Goal: Task Accomplishment & Management: Manage account settings

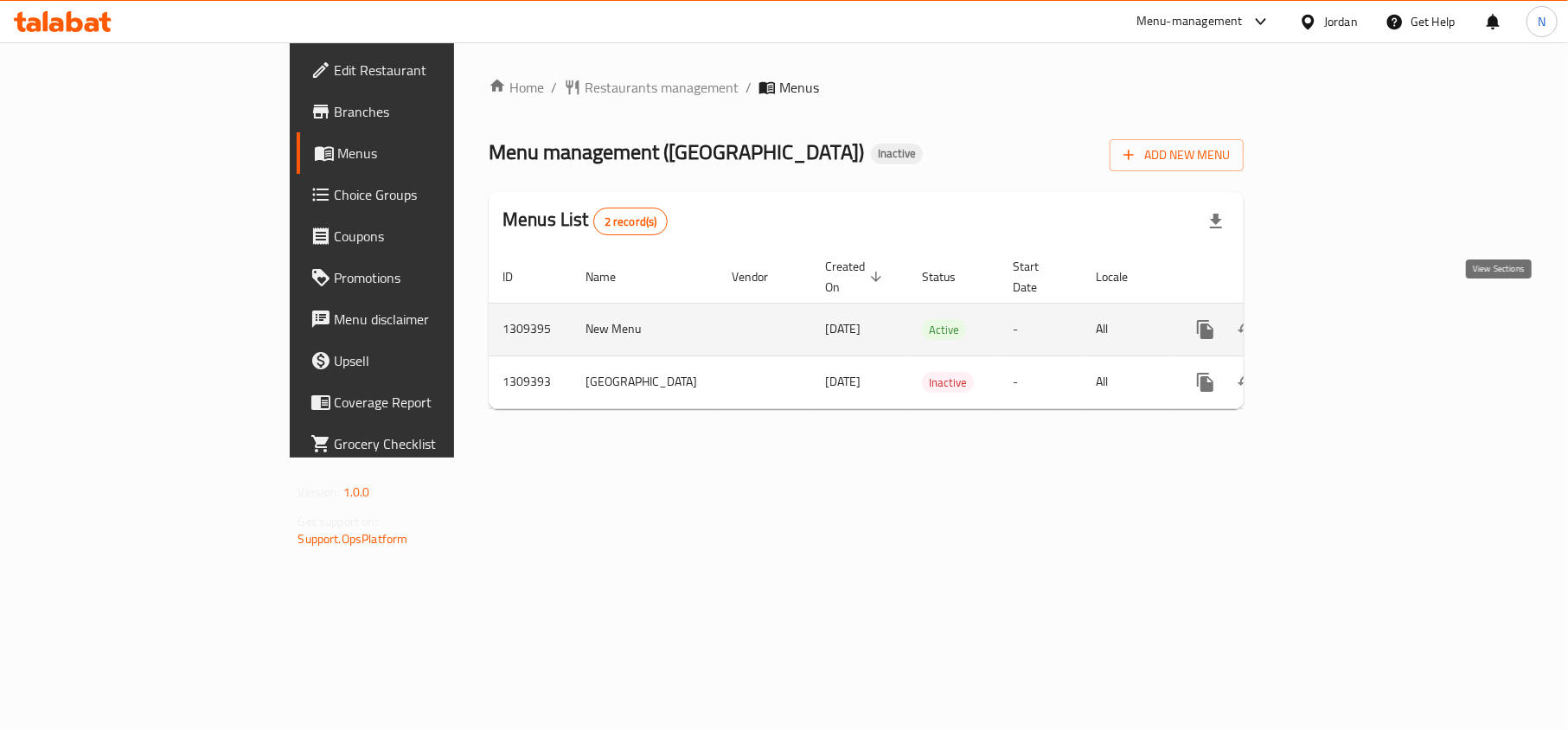
click at [1340, 319] on icon "enhanced table" at bounding box center [1330, 329] width 20 height 20
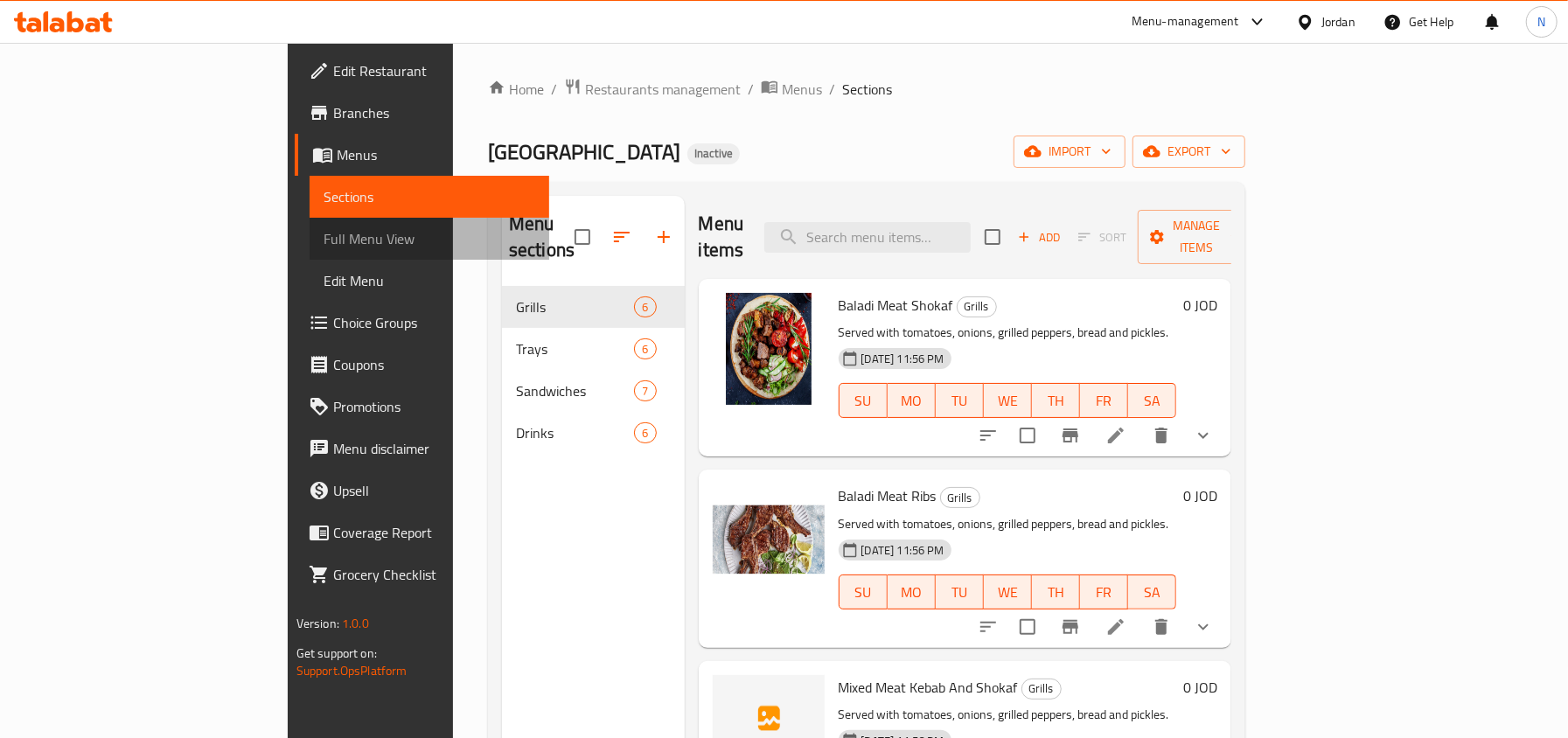
click at [324, 228] on span "Full Menu View" at bounding box center [429, 239] width 211 height 21
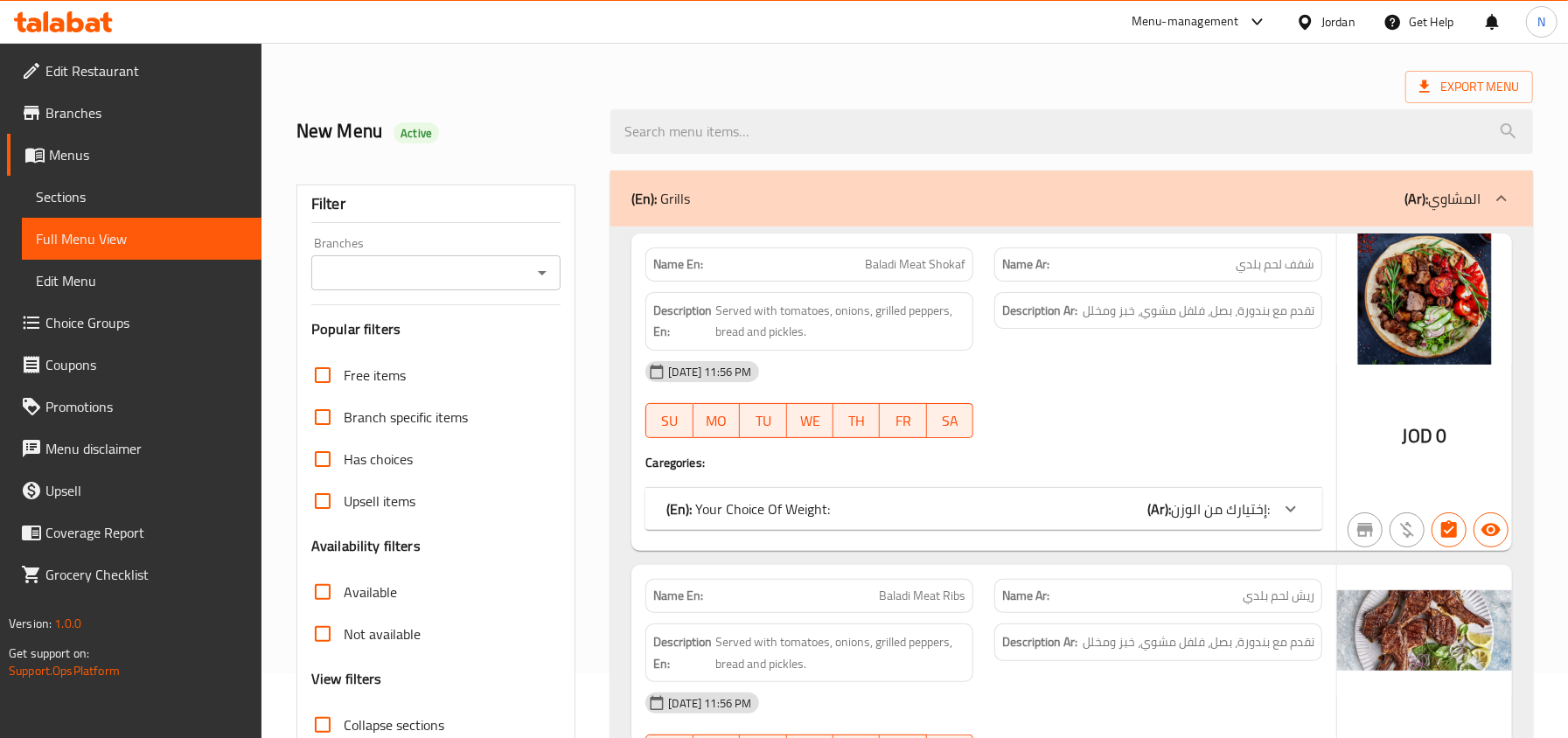
scroll to position [116, 0]
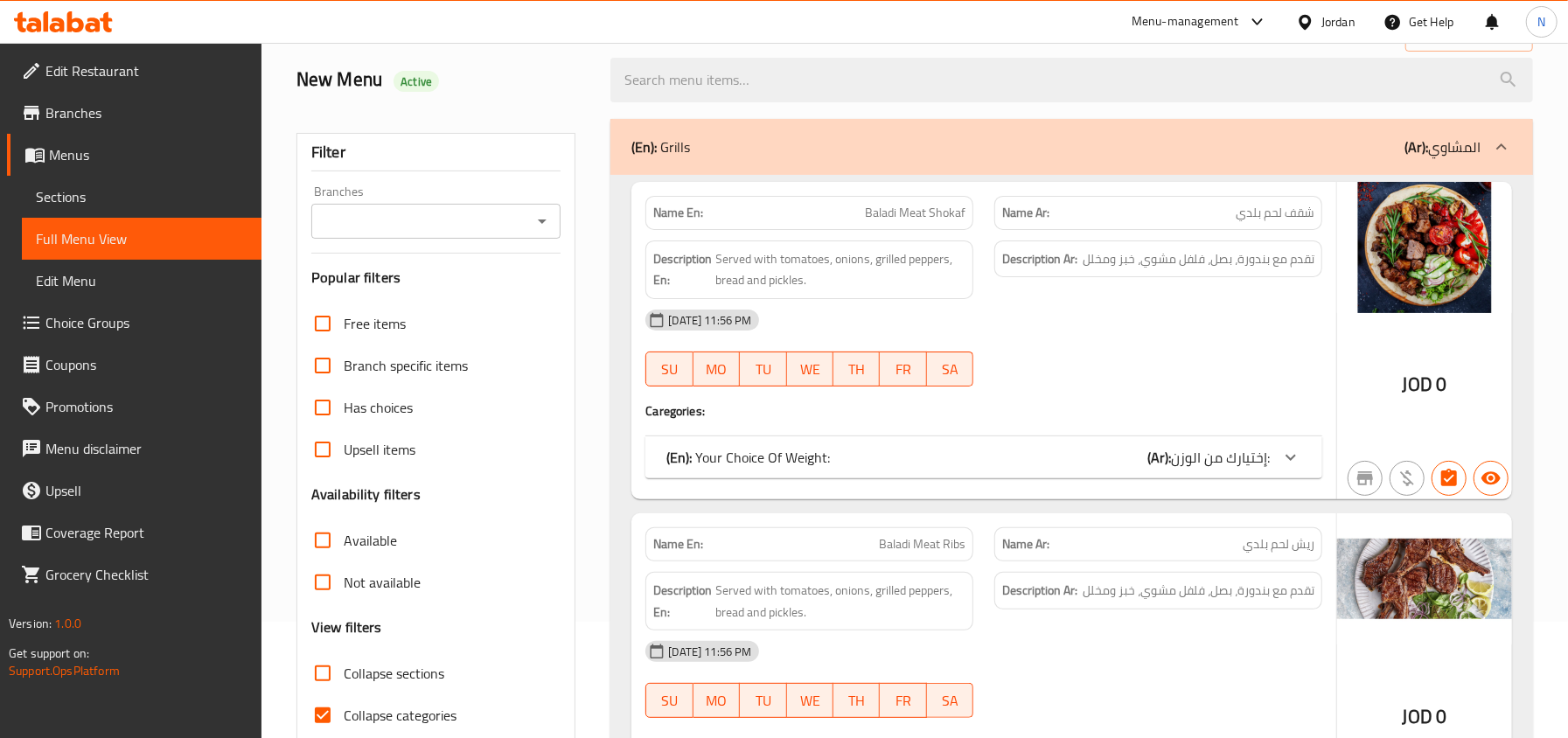
click at [410, 705] on span "Collapse categories" at bounding box center [399, 716] width 113 height 21
click at [343, 704] on input "Collapse categories" at bounding box center [323, 715] width 42 height 42
checkbox input "false"
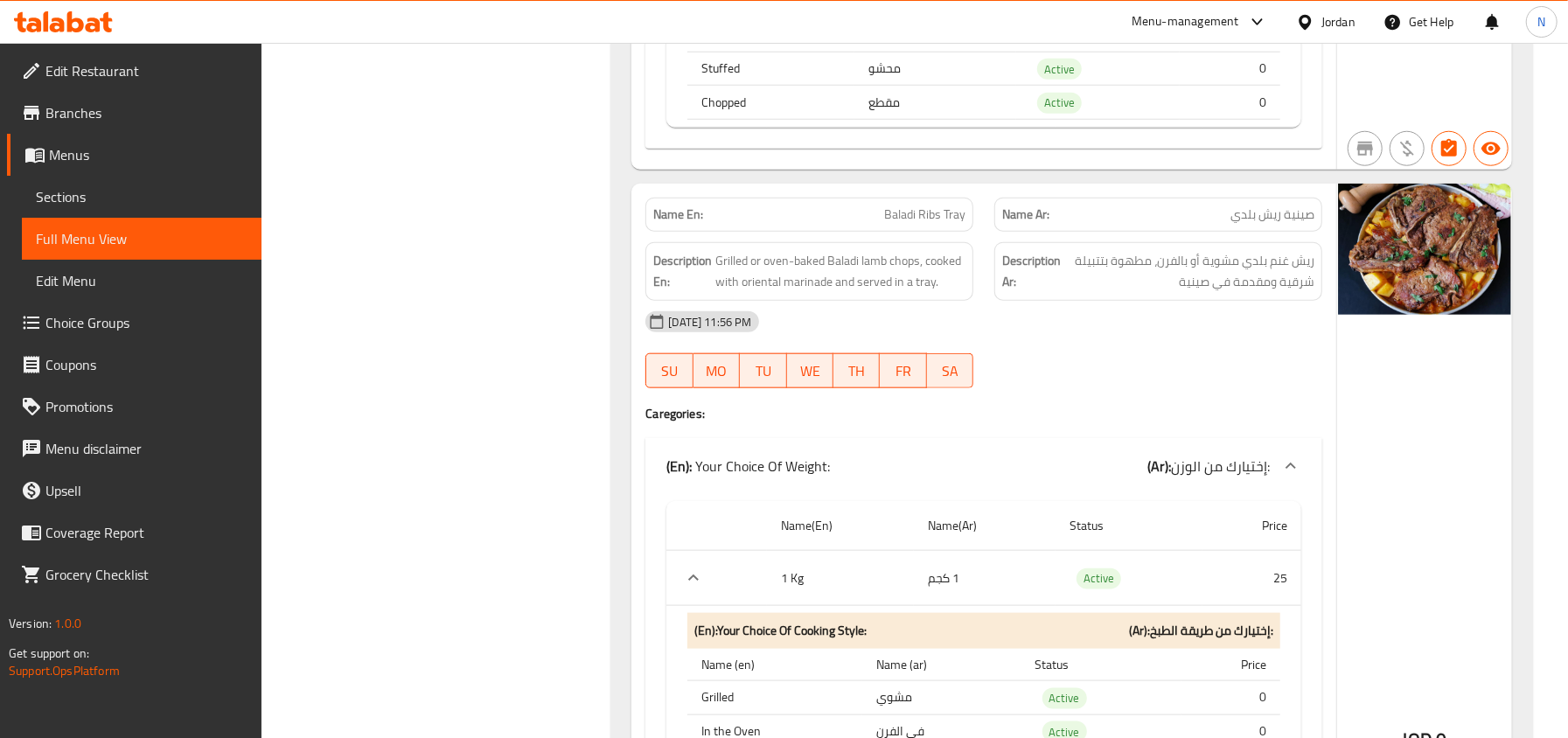
scroll to position [5946, 0]
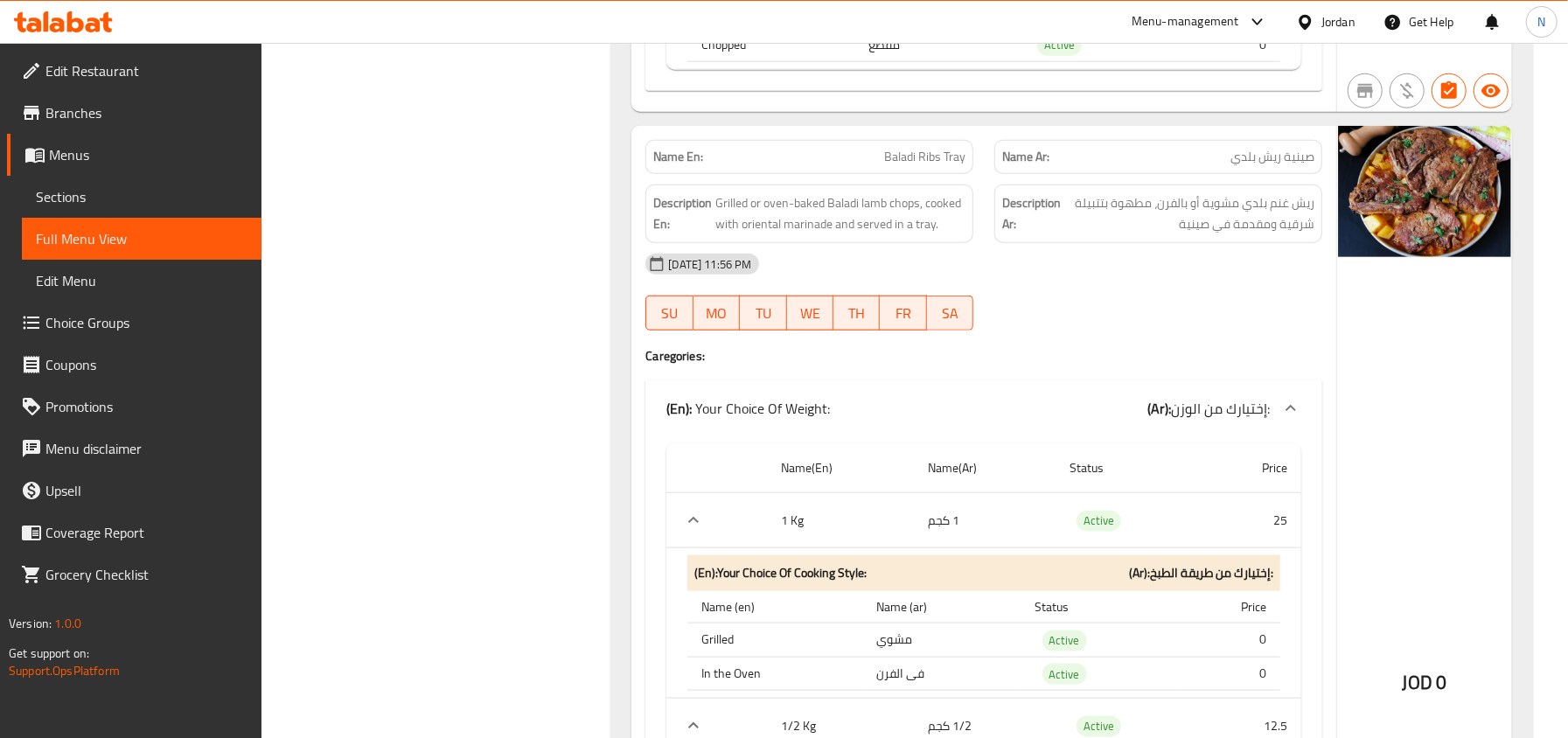
copy span "Baladi Ribs Tray"
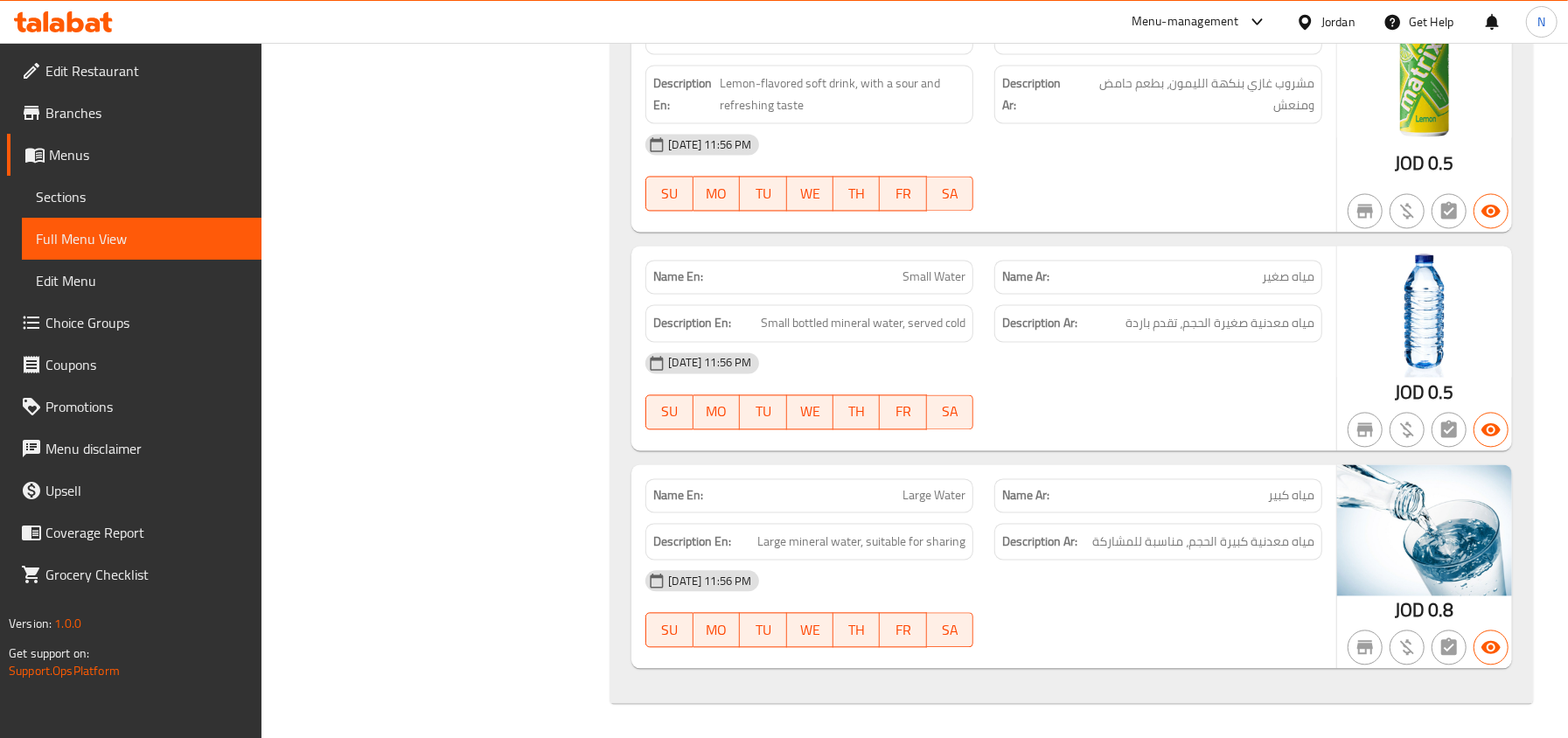
scroll to position [11862, 0]
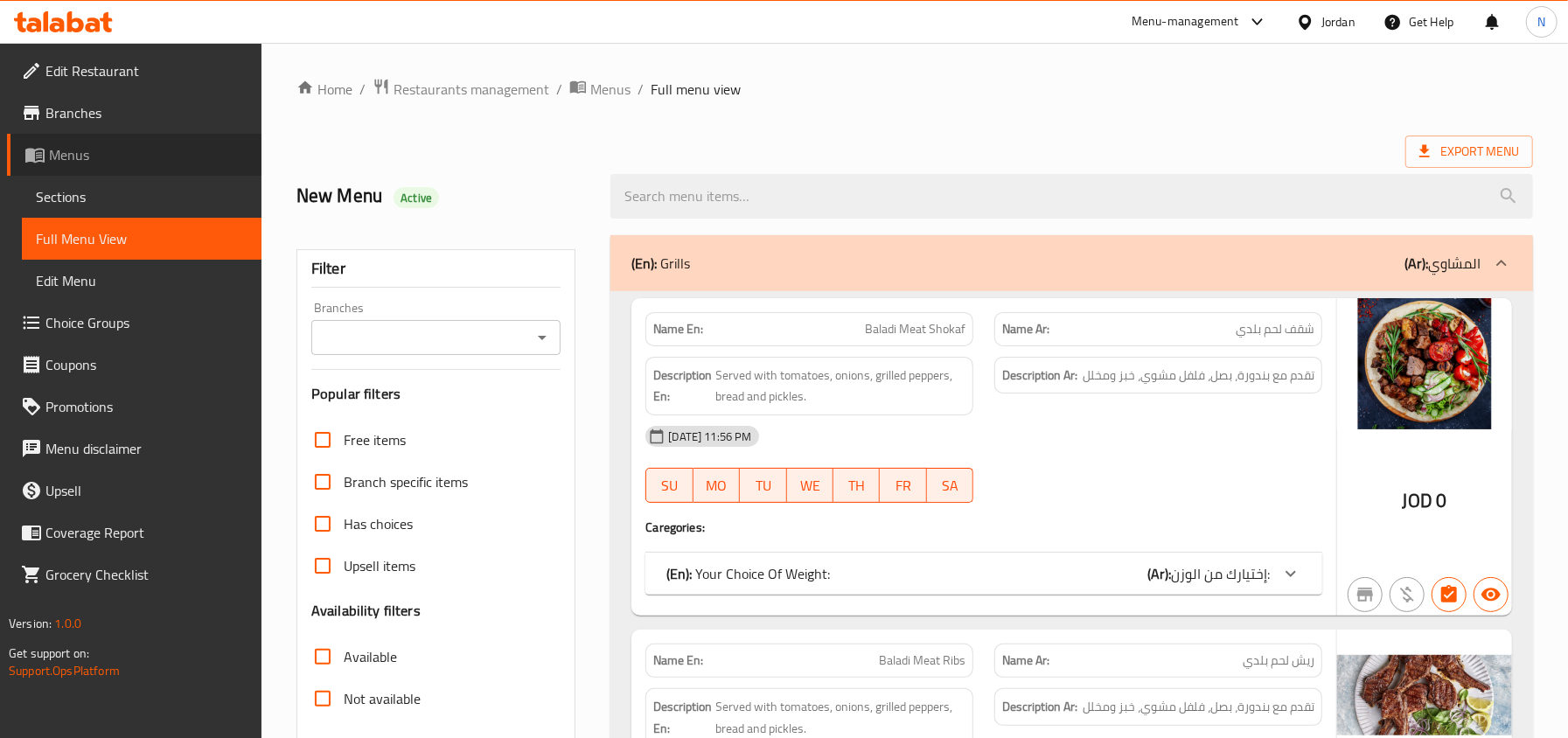
click at [175, 171] on link "Menus" at bounding box center [134, 154] width 254 height 42
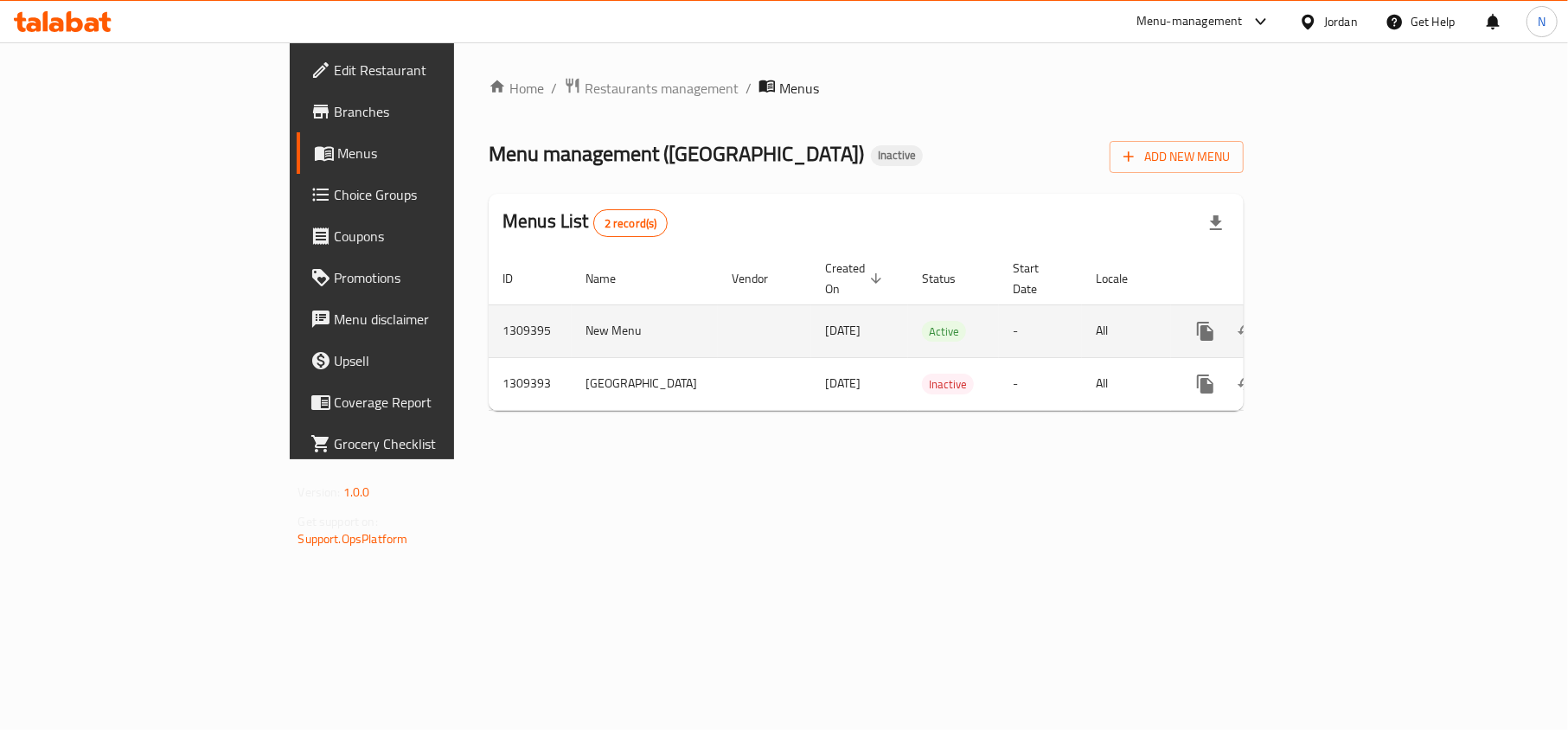
click at [1340, 321] on icon "enhanced table" at bounding box center [1330, 331] width 20 height 20
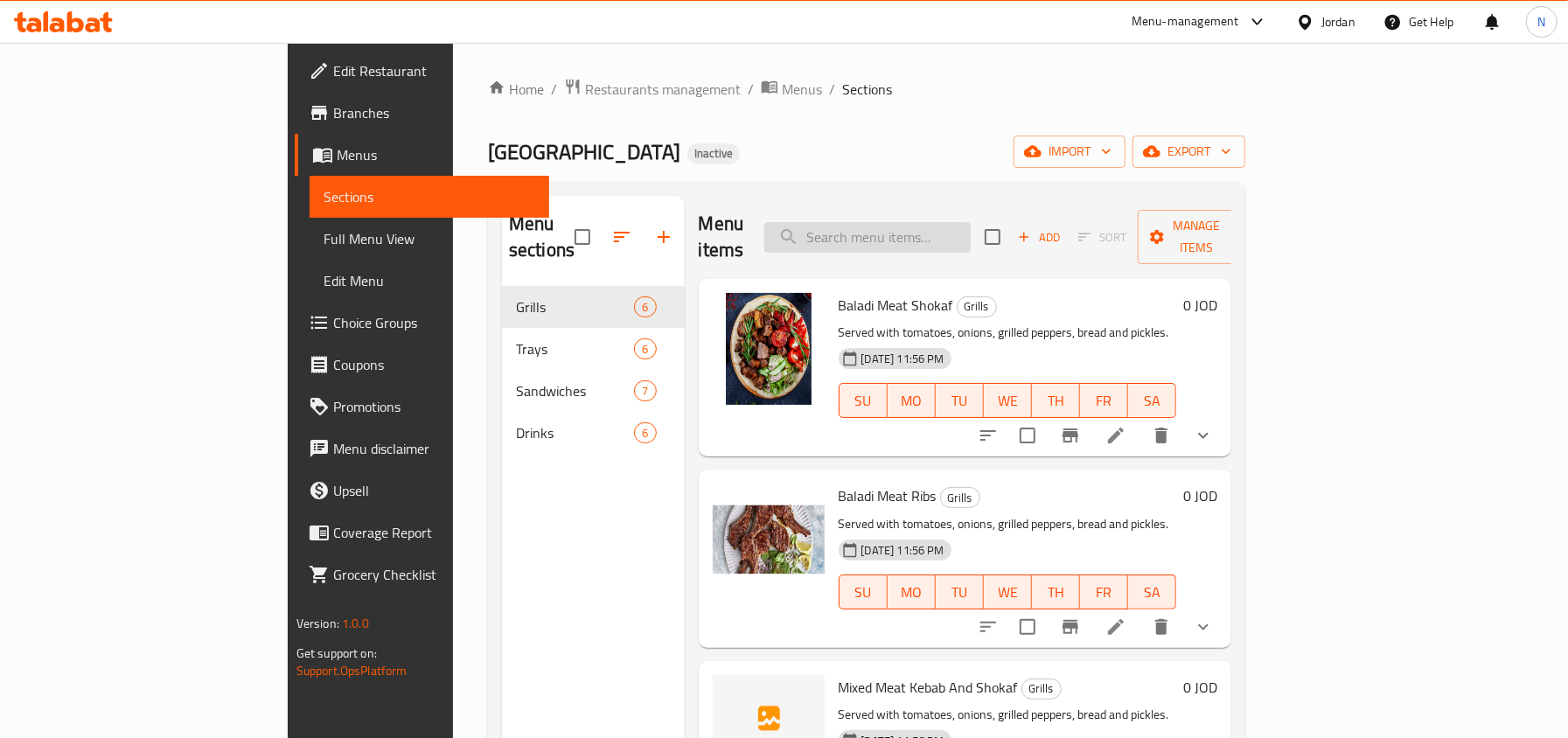
click at [915, 222] on input "search" at bounding box center [867, 237] width 207 height 31
paste input "Baladi Ribs Tray"
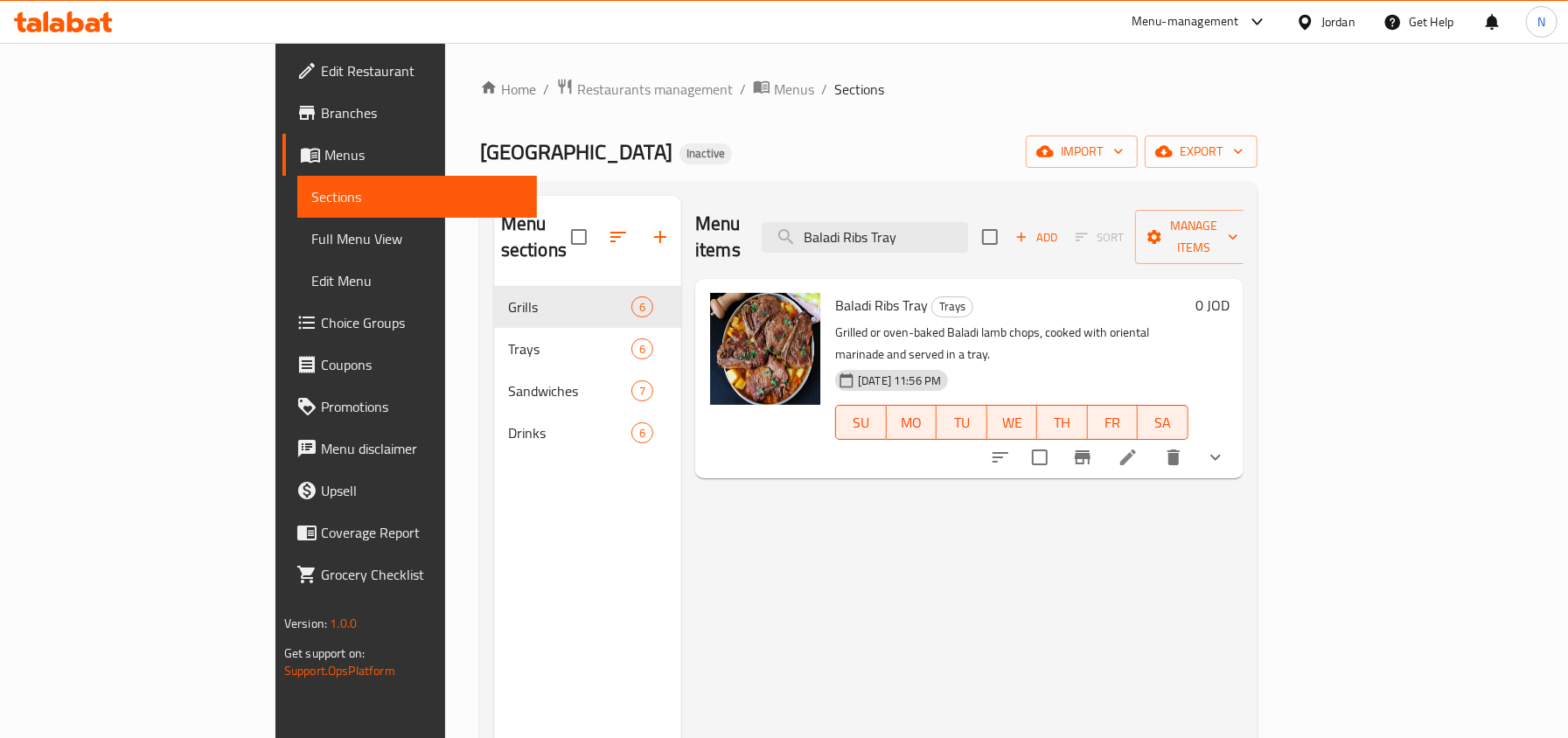
type input "Baladi Ribs Tray"
click at [1153, 441] on li at bounding box center [1128, 457] width 49 height 32
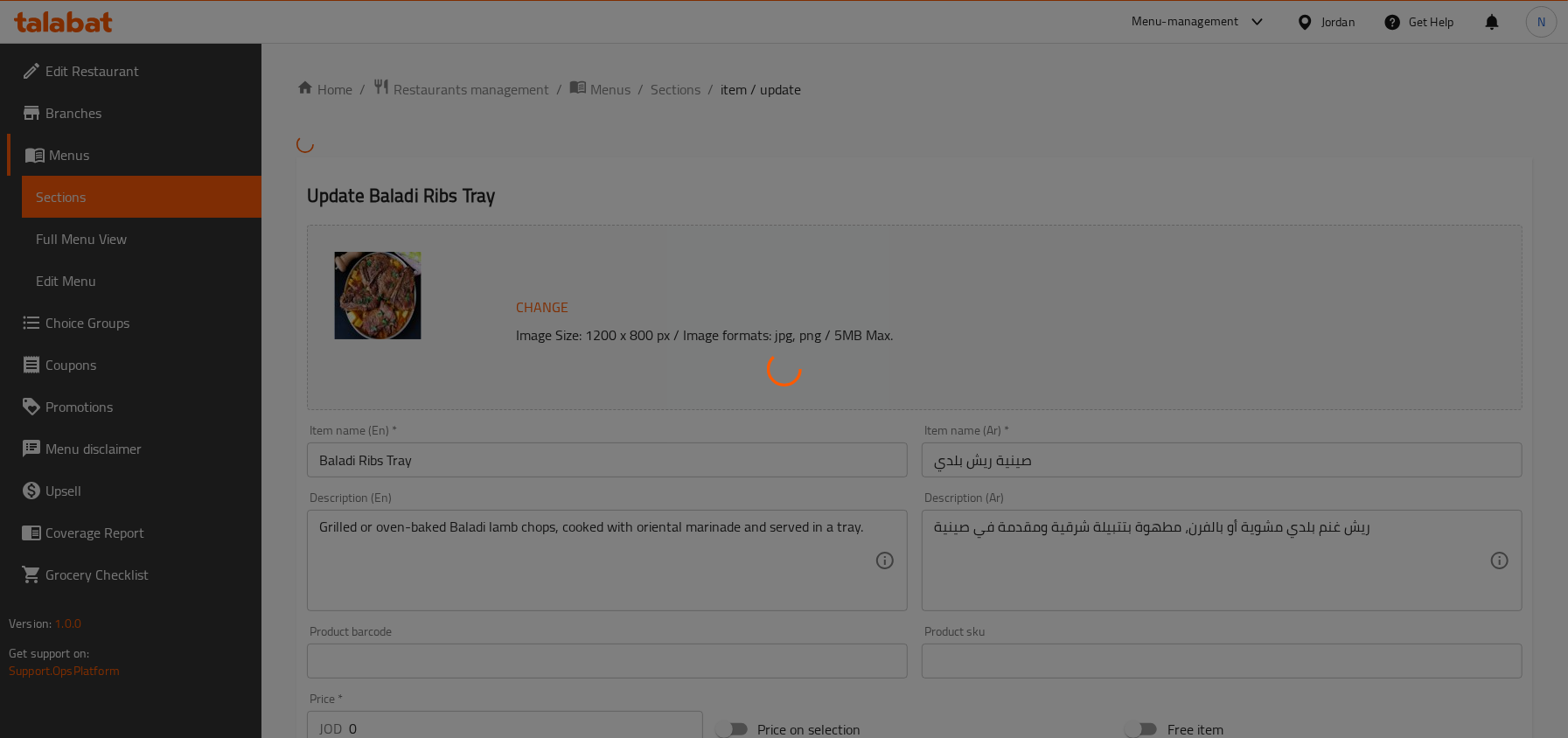
type input "إختيارك من طريقة الطبخ:"
type input "1"
type input "إختيارك من طريقة الطبخ:"
type input "1"
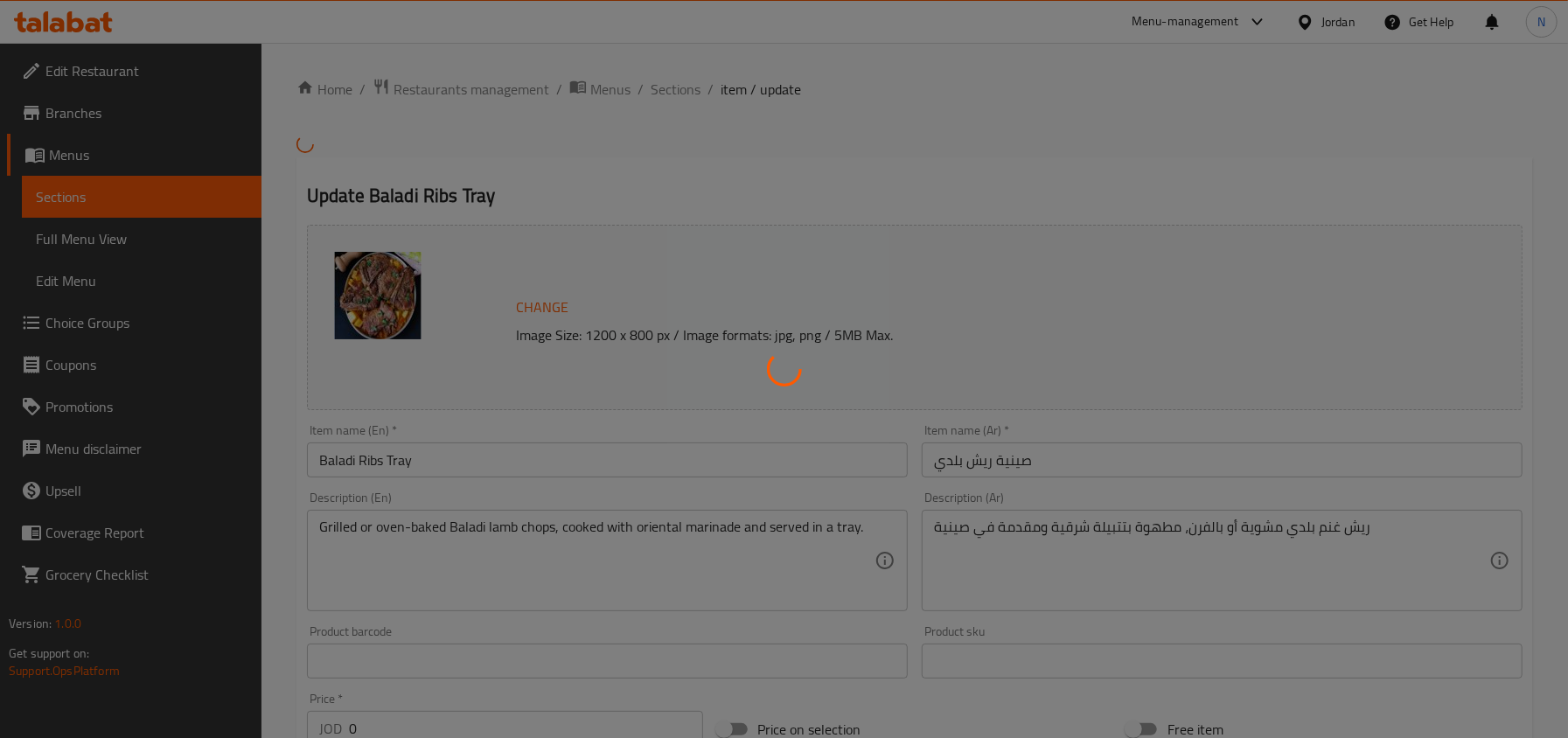
type input "1"
type input "إختيارك من طريقة الطبخ:"
type input "1"
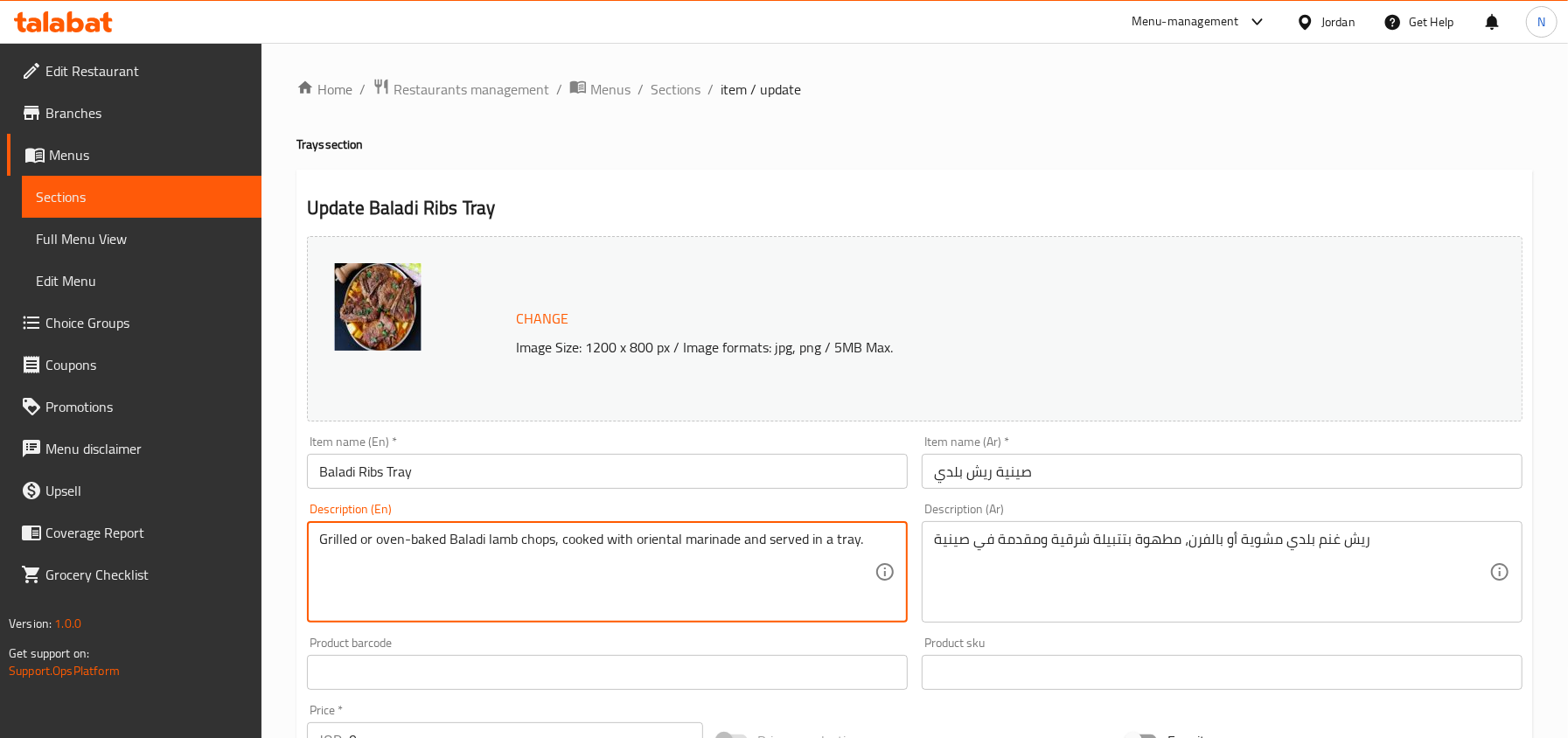
click at [431, 539] on textarea "Grilled or oven-baked Baladi lamb chops, cooked with oriental marinade and serv…" at bounding box center [597, 572] width 556 height 83
drag, startPoint x: 553, startPoint y: 543, endPoint x: 371, endPoint y: 543, distance: 182.0
click at [371, 543] on textarea "Grilled or oven-baked Baladi lamb chops, cooked with oriental marinade and serv…" at bounding box center [597, 572] width 556 height 83
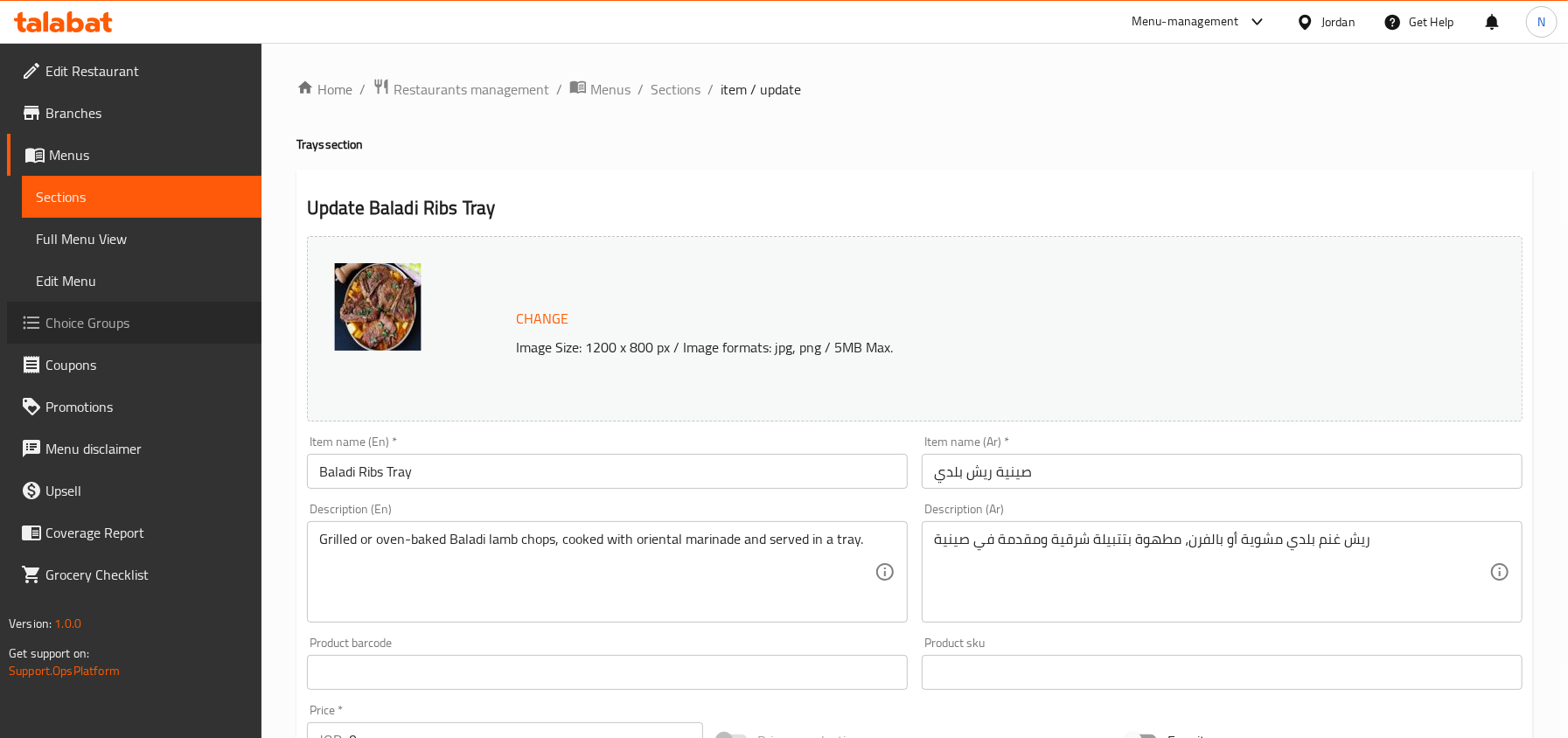
click at [130, 329] on span "Choice Groups" at bounding box center [147, 323] width 202 height 21
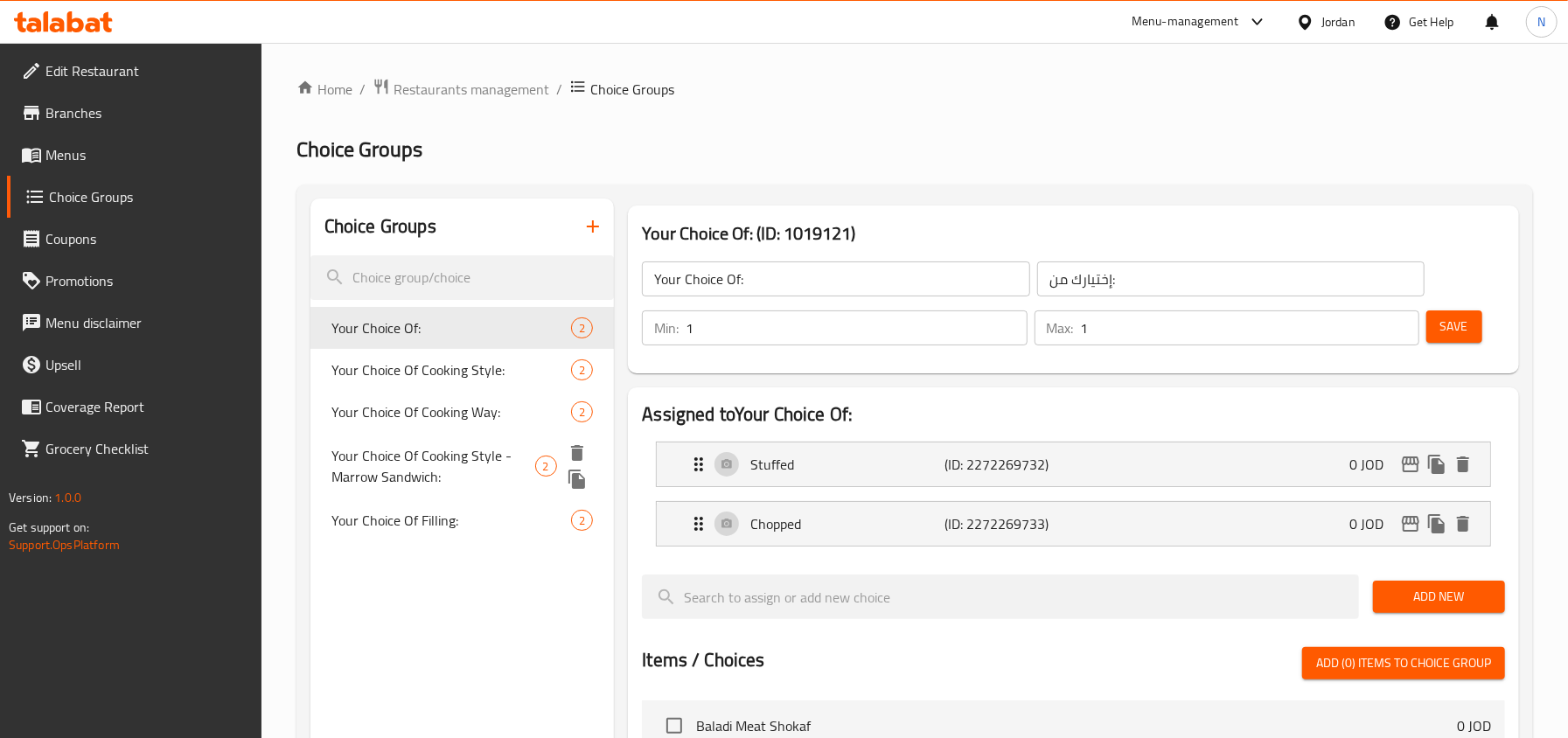
click at [438, 463] on span "Your Choice Of Cooking Style - Marrow Sandwich:" at bounding box center [433, 466] width 204 height 42
type input "Your Choice Of Cooking Style - Marrow Sandwich:"
type input "اختيارك لأسلوب الطبخ - سندويتش النخاع:"
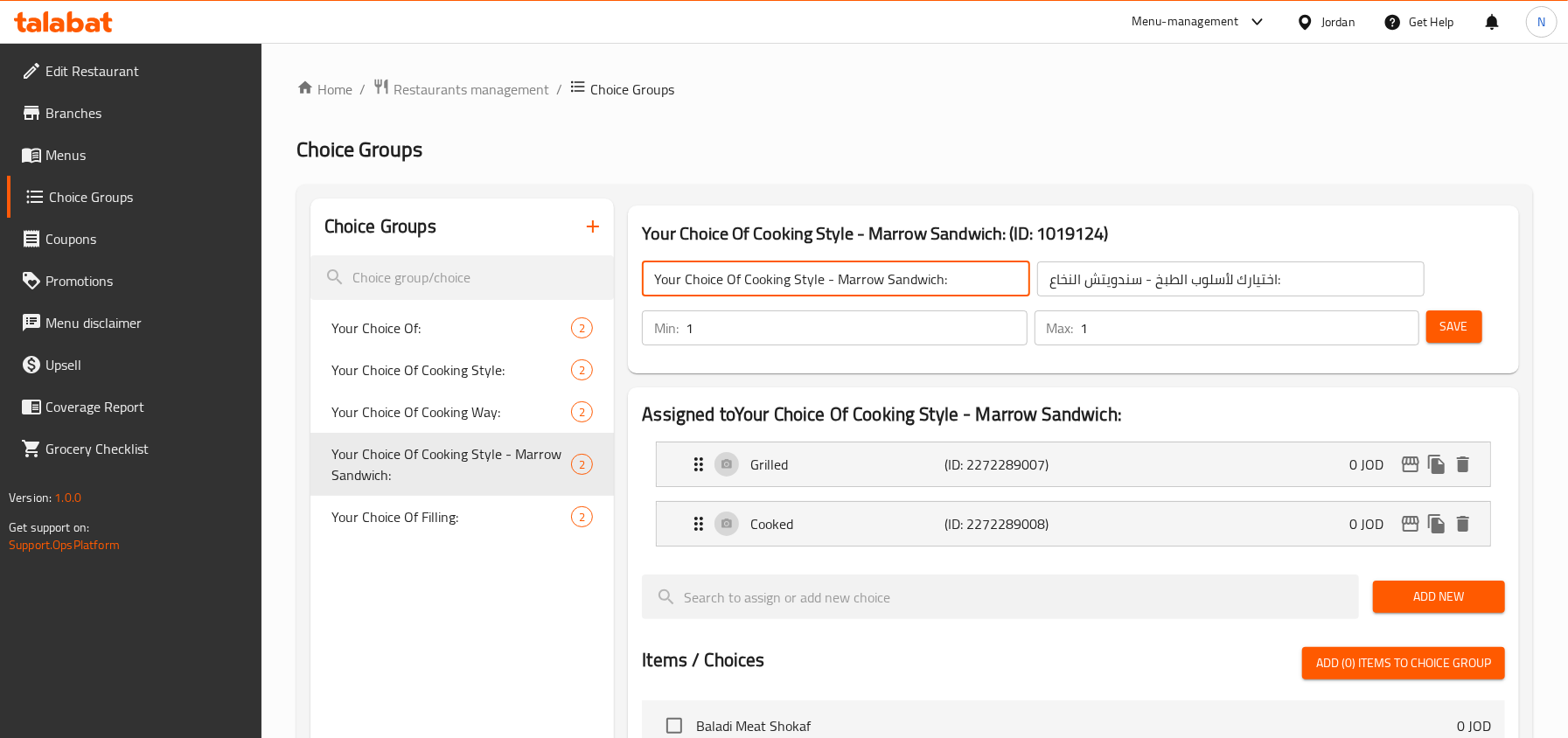
drag, startPoint x: 742, startPoint y: 275, endPoint x: 942, endPoint y: 290, distance: 200.6
click at [942, 290] on input "Your Choice Of Cooking Style - Marrow Sandwich:" at bounding box center [835, 279] width 388 height 35
type input "Your Choice Of:"
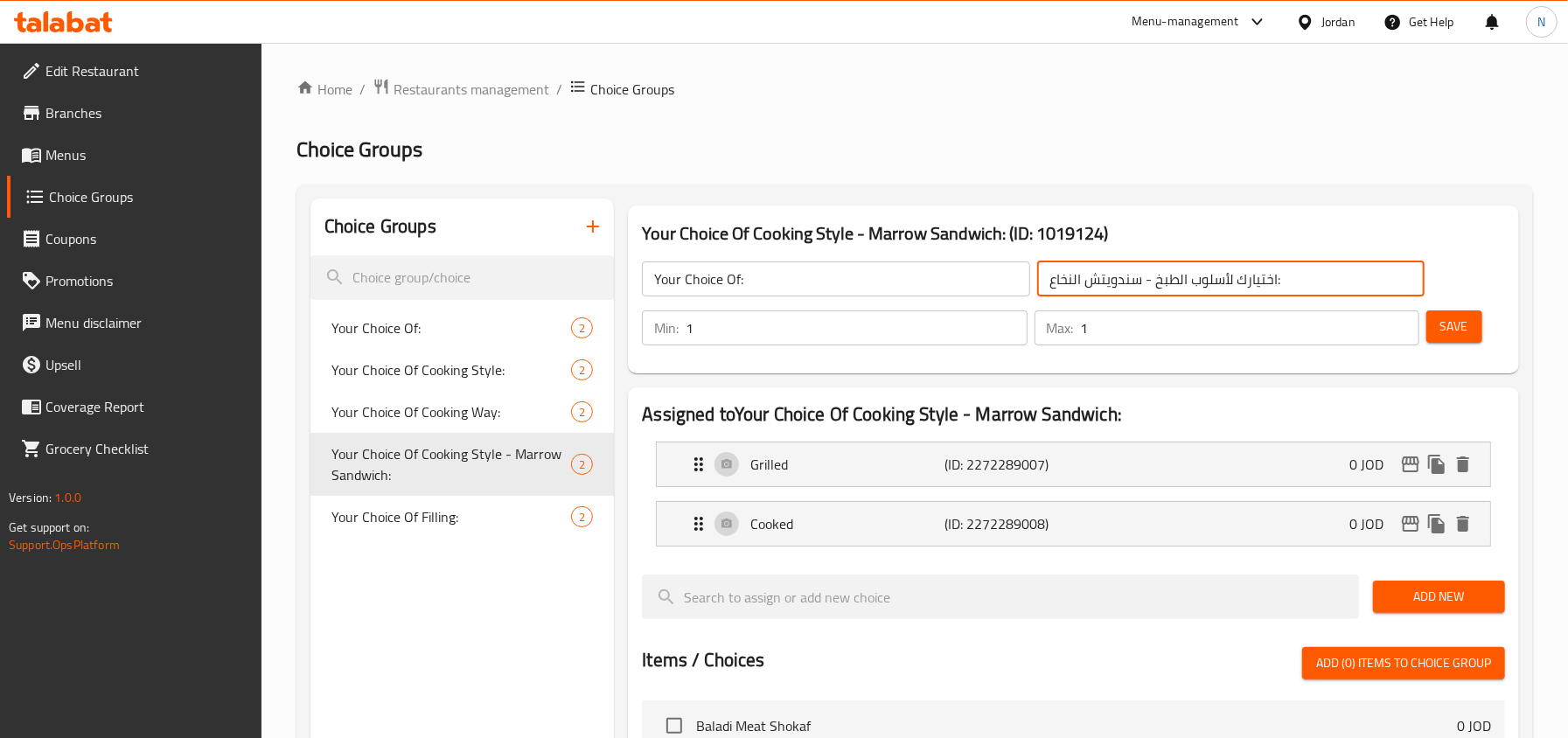
drag, startPoint x: 1233, startPoint y: 278, endPoint x: 1033, endPoint y: 270, distance: 200.2
click at [1034, 270] on div "اختيارك لأسلوب الطبخ - سندويتش النخاع: ​" at bounding box center [1231, 279] width 396 height 42
type input "اختيارك من:"
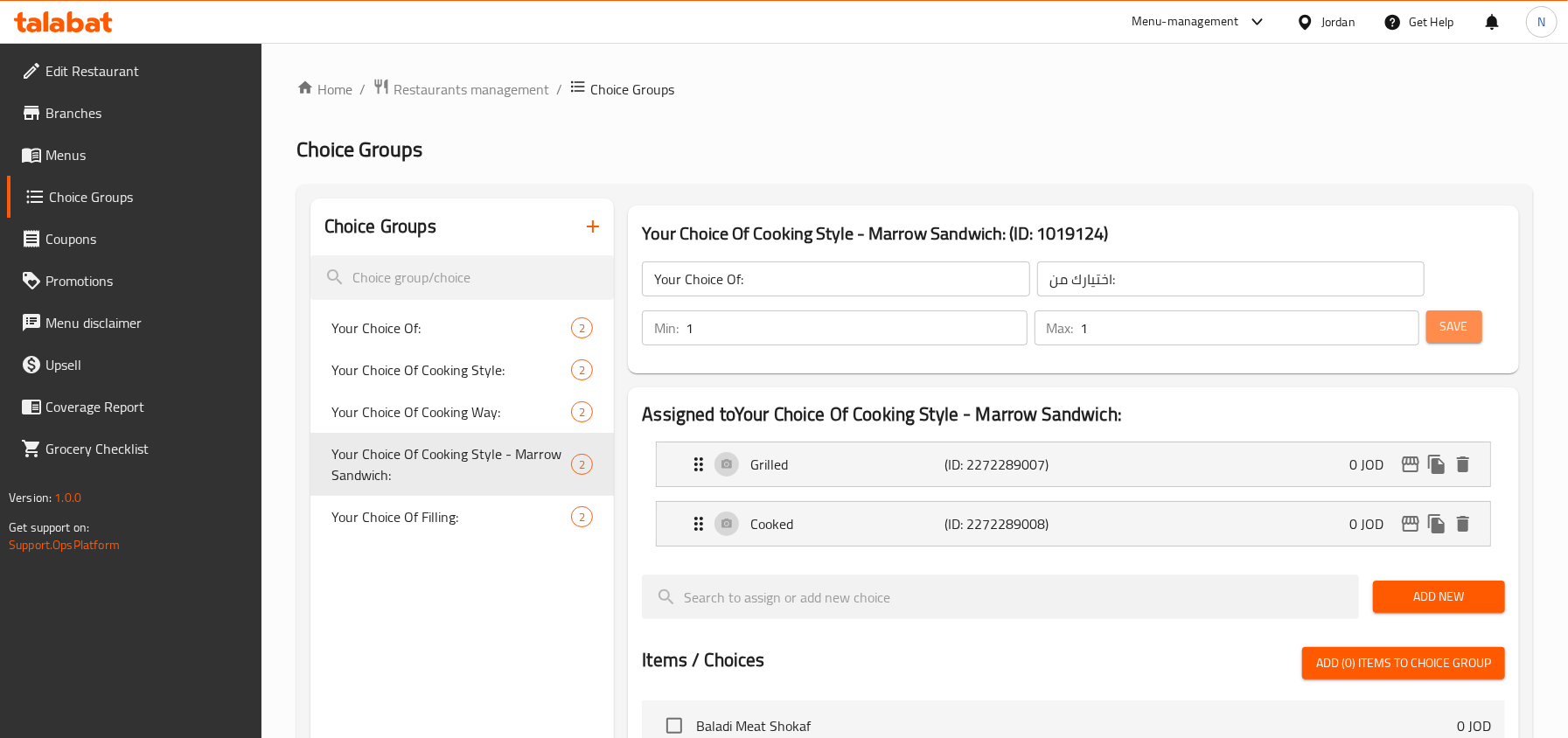
click at [1466, 336] on span "Save" at bounding box center [1455, 326] width 28 height 22
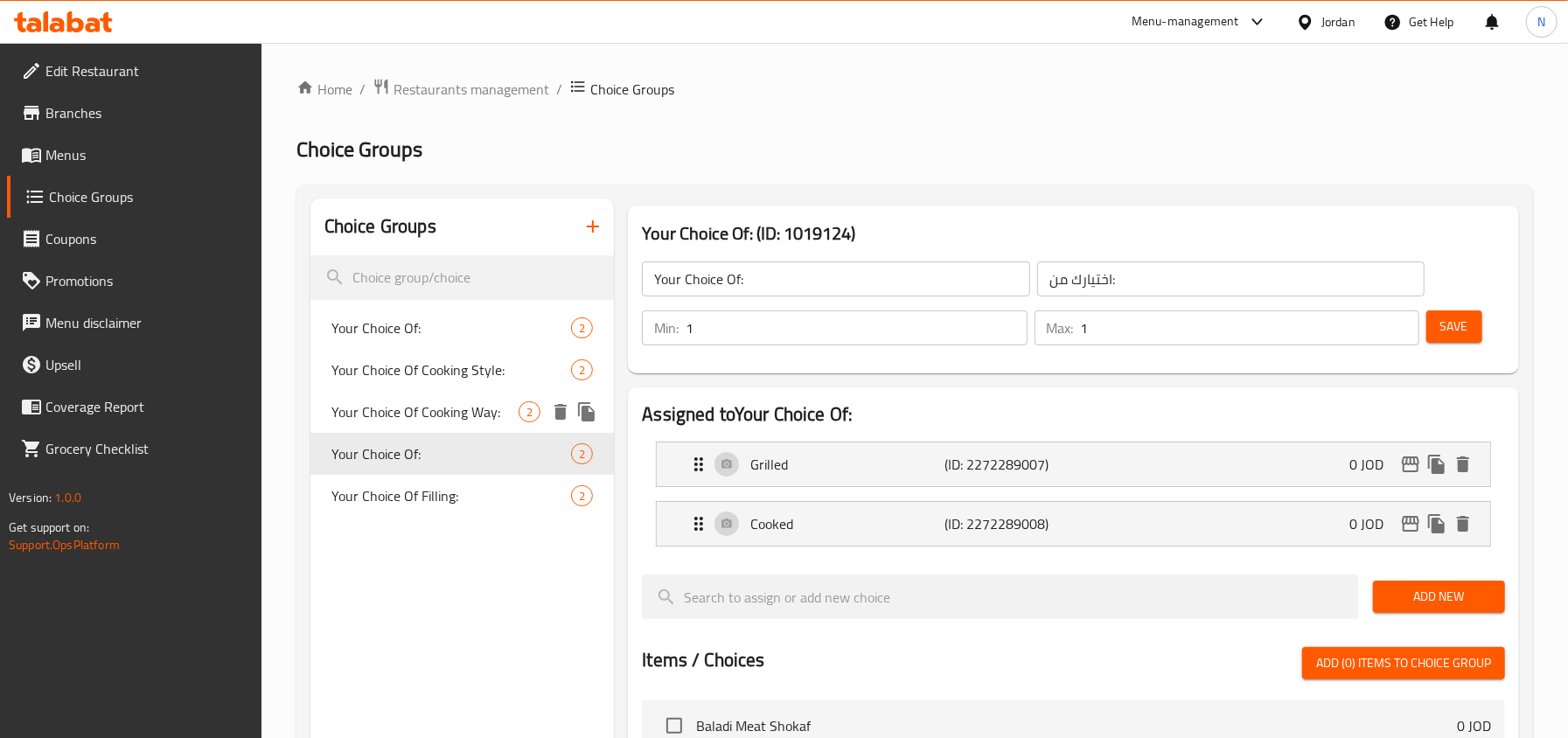
click at [413, 406] on span "Your Choice Of Cooking Way:" at bounding box center [425, 412] width 187 height 21
type input "Your Choice Of Cooking Way:"
type input "إختيارك من طريقة الطبخ:"
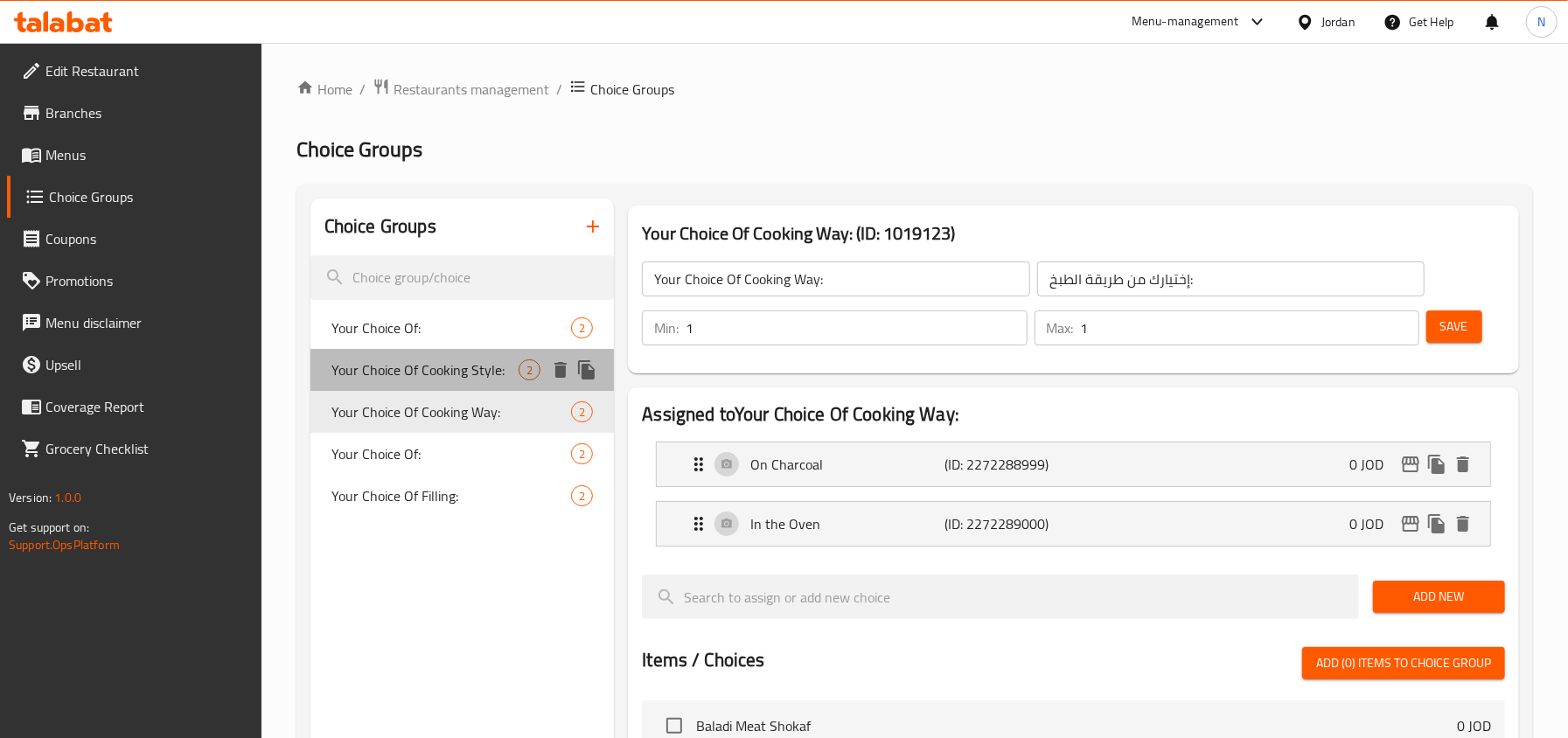
click at [462, 360] on span "Your Choice Of Cooking Style:" at bounding box center [425, 369] width 187 height 21
type input "Your Choice Of Cooking Style:"
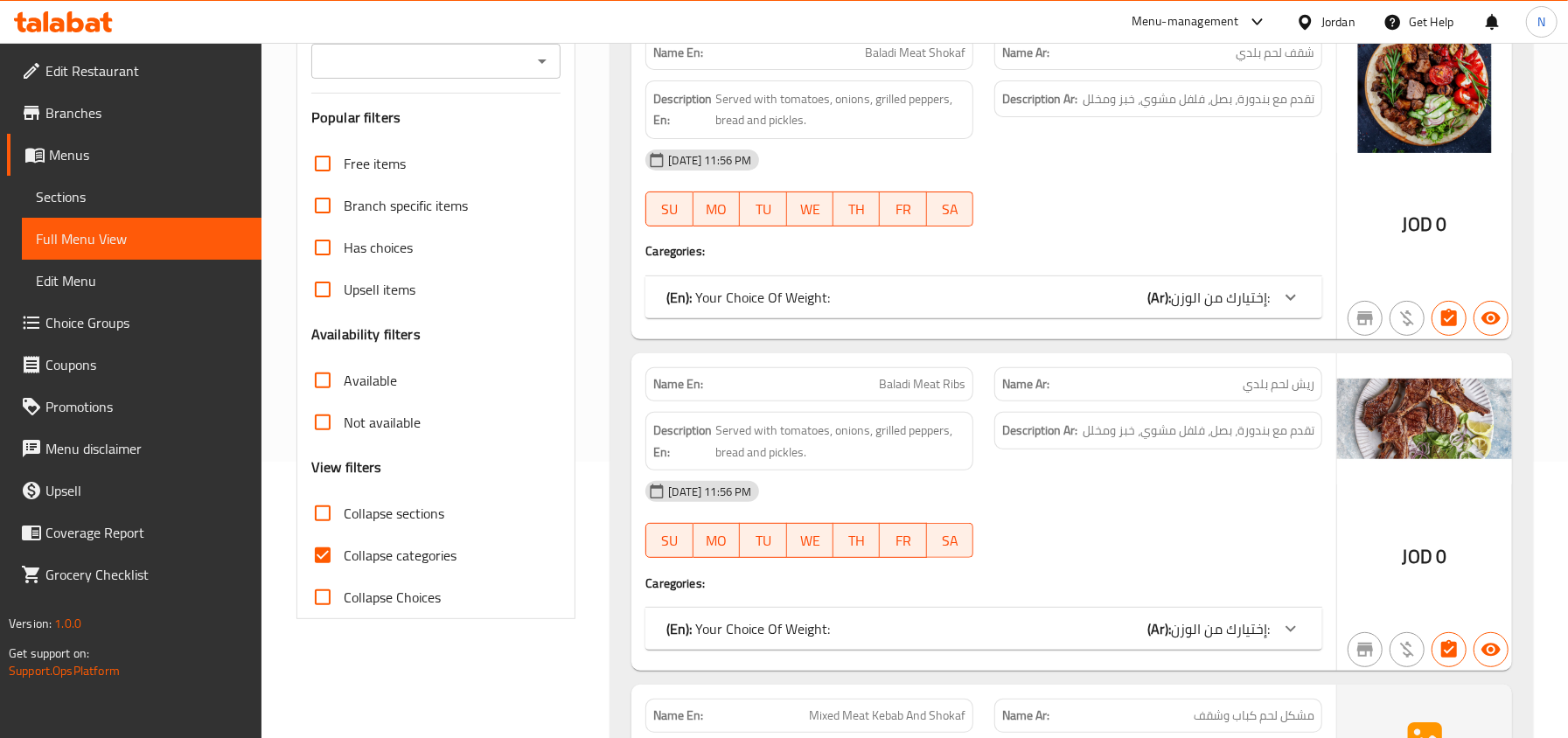
scroll to position [350, 0]
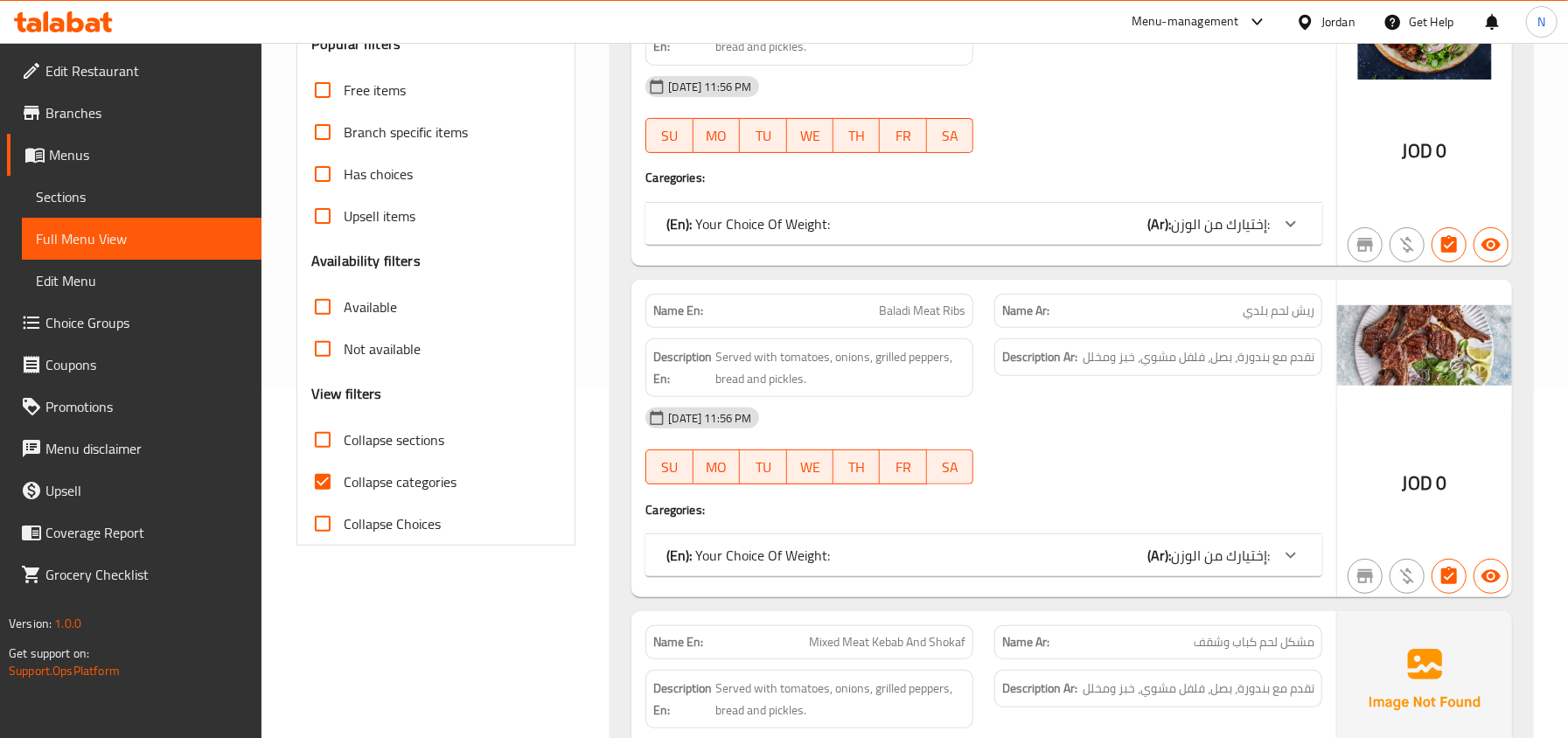
click at [390, 484] on span "Collapse categories" at bounding box center [399, 482] width 113 height 21
click at [343, 484] on input "Collapse categories" at bounding box center [323, 482] width 42 height 42
checkbox input "false"
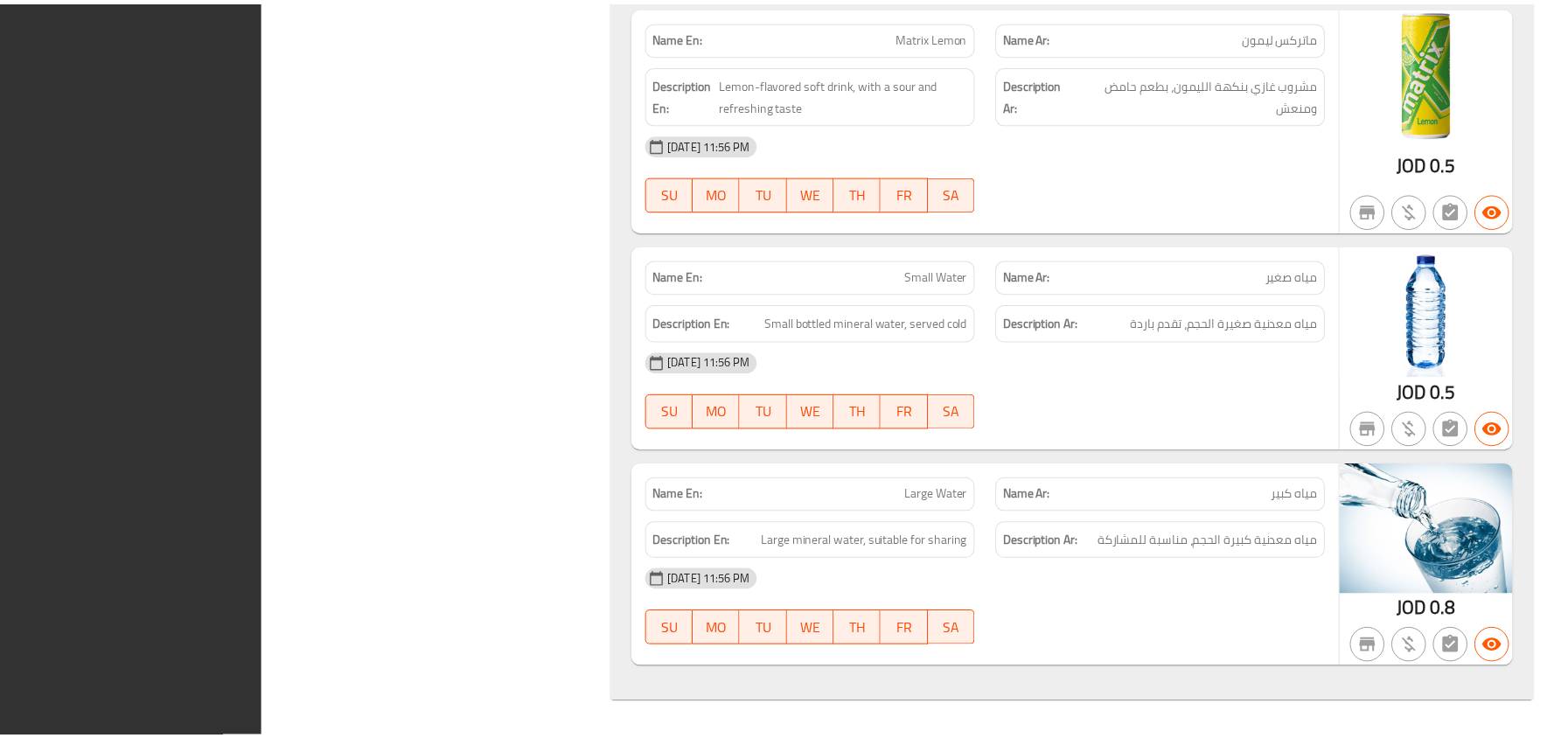
scroll to position [11862, 0]
